Goal: Use online tool/utility

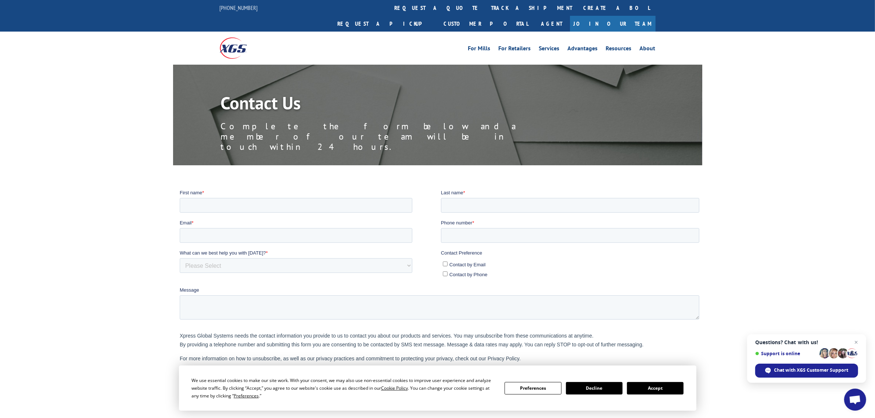
click at [238, 37] on img at bounding box center [233, 47] width 27 height 21
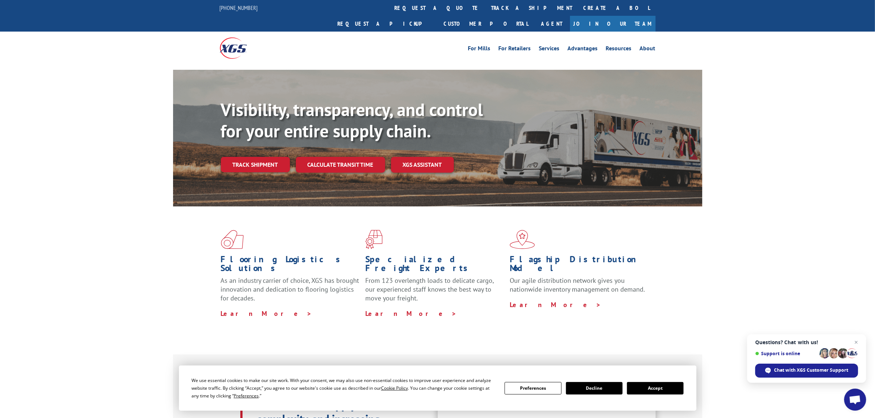
click at [342, 157] on link "Calculate transit time" at bounding box center [340, 165] width 89 height 16
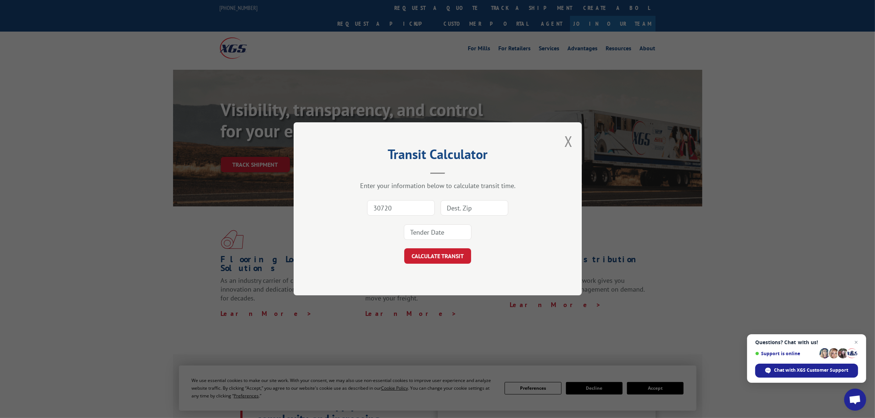
type input "30720"
click at [459, 209] on input at bounding box center [475, 208] width 68 height 15
paste input "60448"
type input "60448"
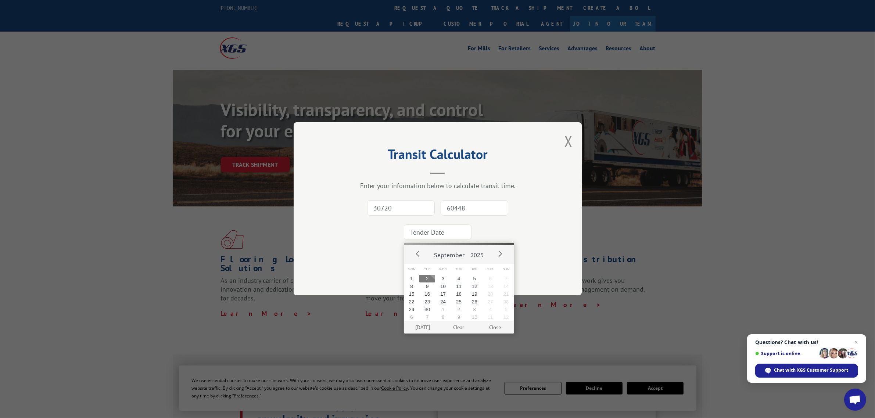
click at [434, 229] on input at bounding box center [438, 232] width 68 height 15
click at [429, 278] on button "2" at bounding box center [427, 279] width 16 height 8
type input "[DATE]"
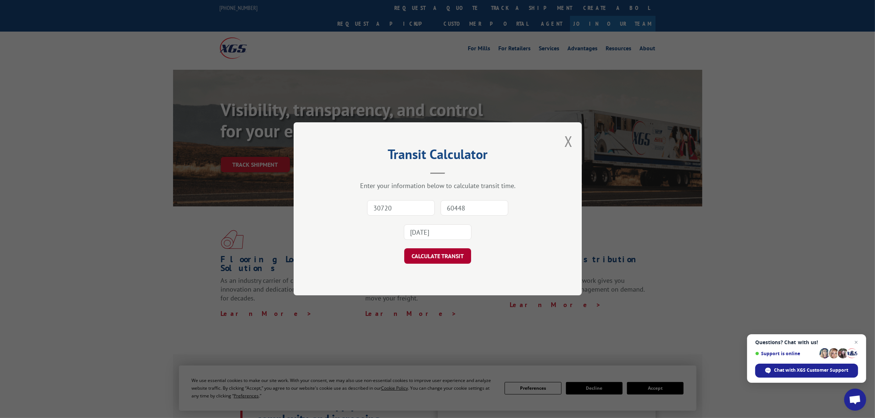
click at [441, 259] on button "CALCULATE TRANSIT" at bounding box center [437, 256] width 67 height 15
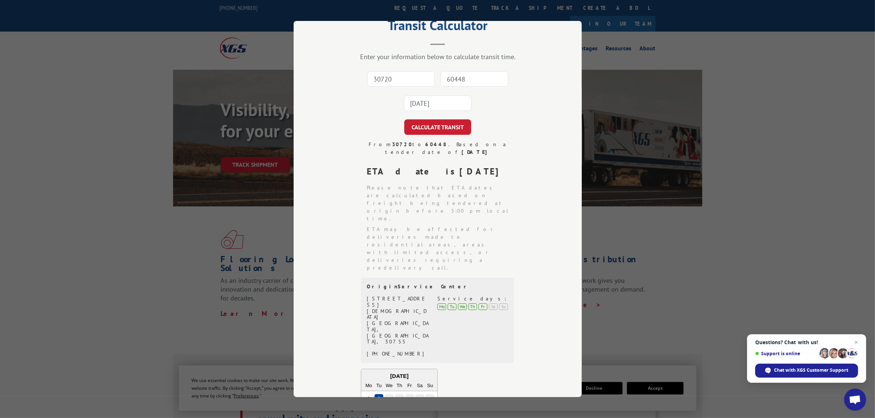
scroll to position [17, 0]
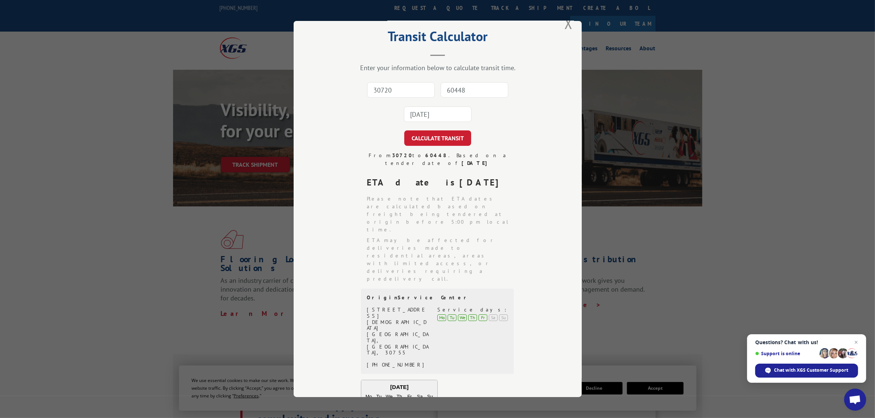
click at [414, 93] on input "30720" at bounding box center [401, 89] width 68 height 15
type input "30720"
click at [461, 89] on input "60448" at bounding box center [475, 89] width 68 height 15
click at [460, 91] on input "60448" at bounding box center [475, 89] width 68 height 15
paste input "60448"
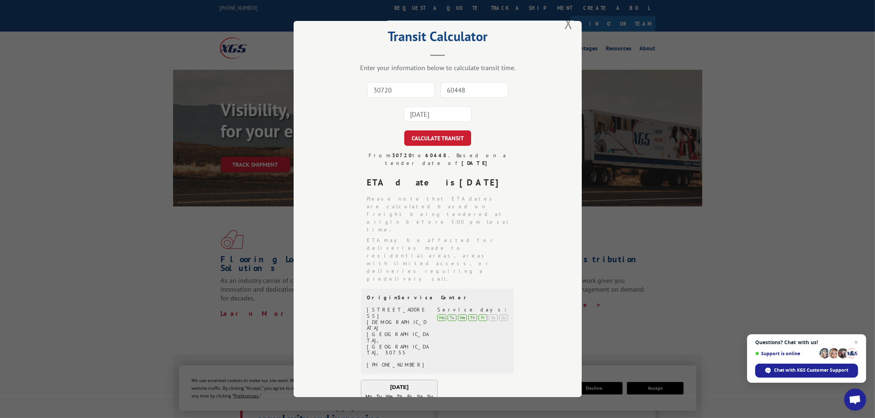
type input "60448"
click at [439, 113] on input "[DATE]" at bounding box center [438, 114] width 68 height 15
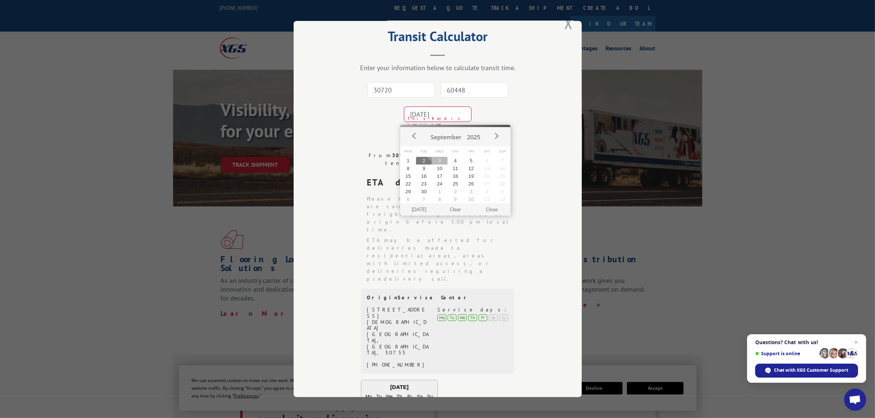
click at [438, 163] on button "3" at bounding box center [440, 161] width 16 height 8
type input "[DATE]"
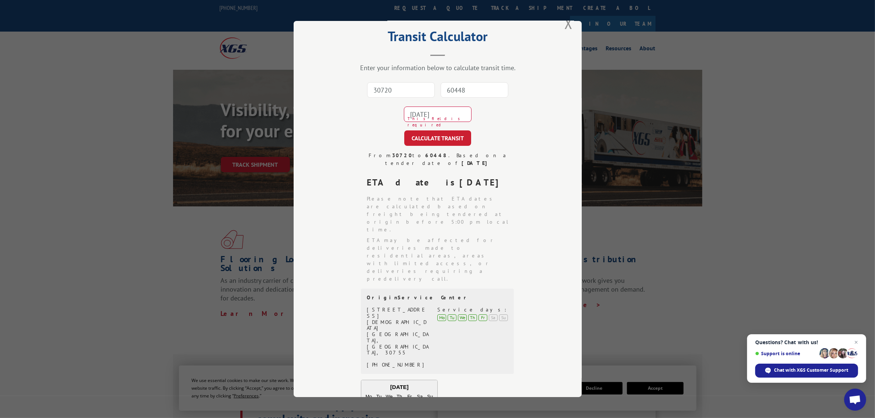
click at [446, 139] on button "CALCULATE TRANSIT" at bounding box center [437, 137] width 67 height 15
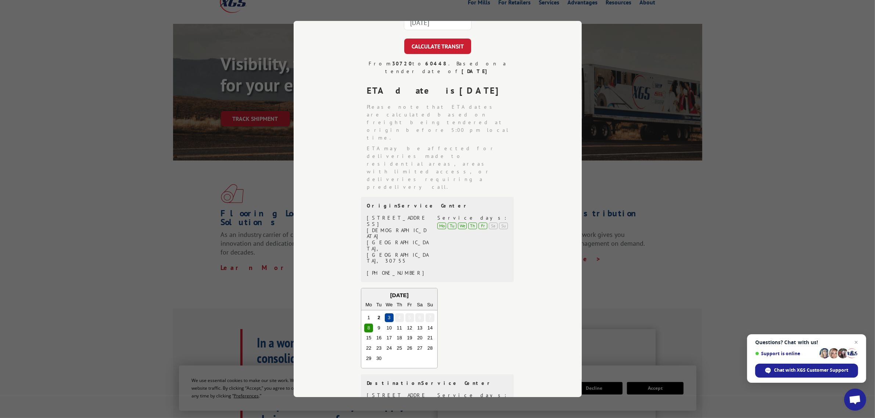
scroll to position [0, 0]
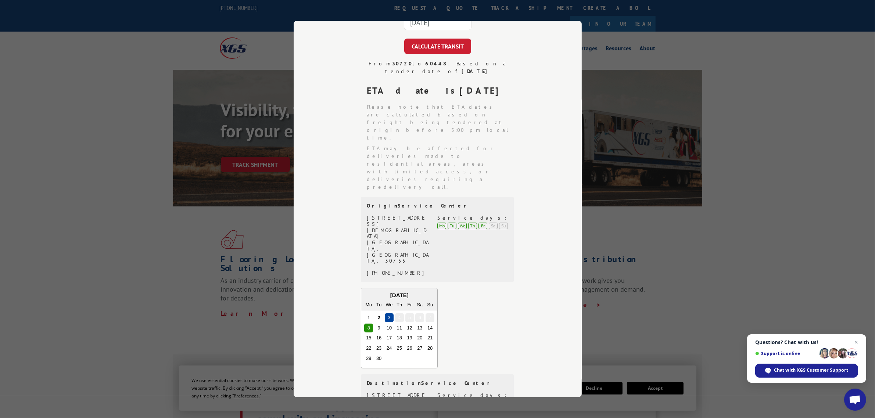
click at [508, 34] on div "30720 60448 [DATE]" at bounding box center [437, 10] width 215 height 48
